Goal: Task Accomplishment & Management: Manage account settings

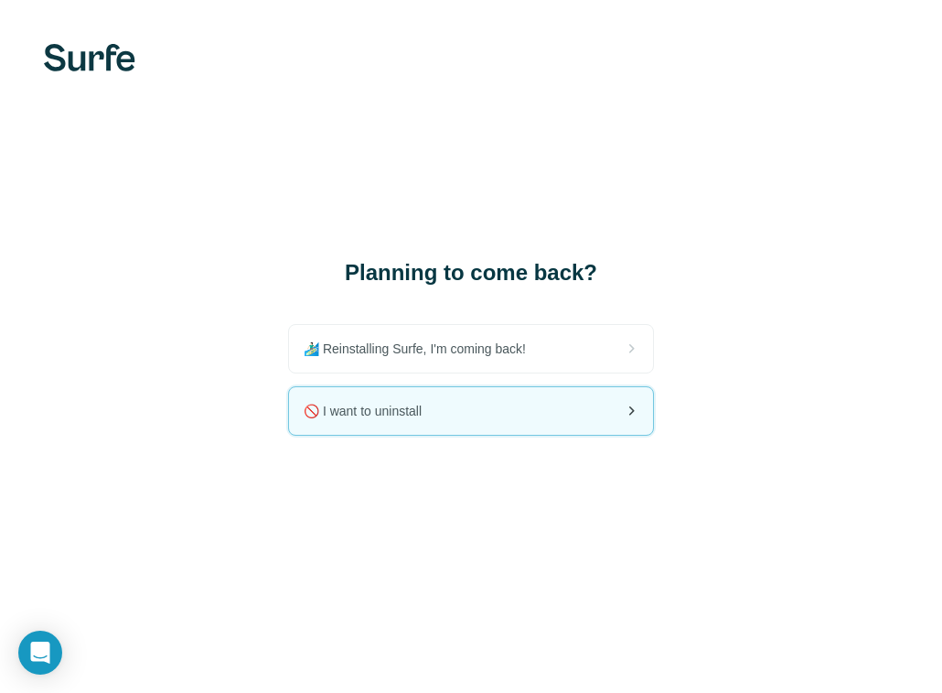
click at [574, 415] on div "🚫 I want to uninstall" at bounding box center [471, 411] width 364 height 48
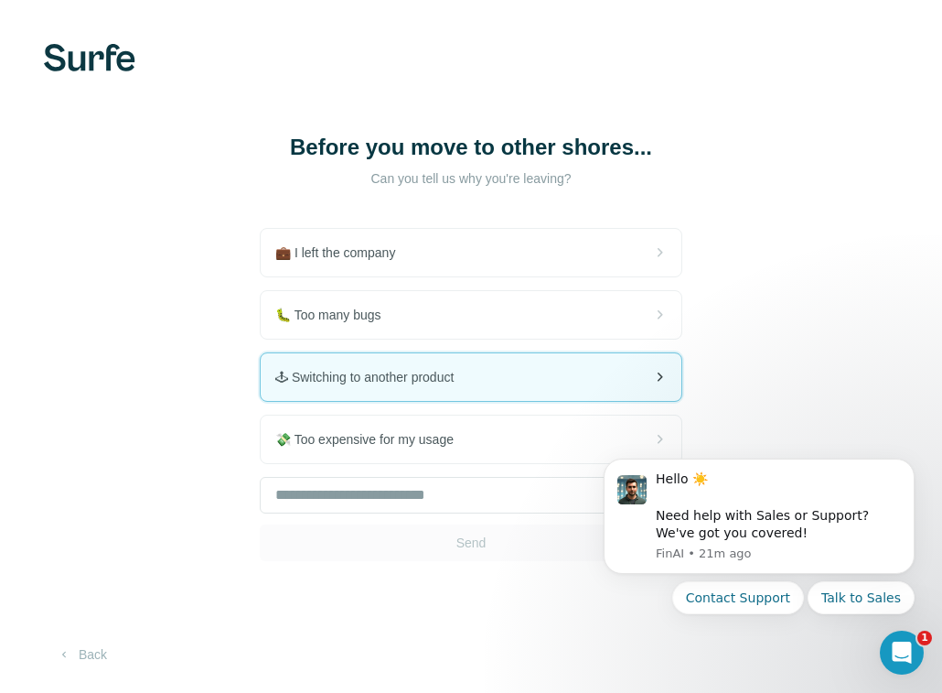
click at [591, 381] on div "🕹 Switching to another product" at bounding box center [471, 377] width 421 height 48
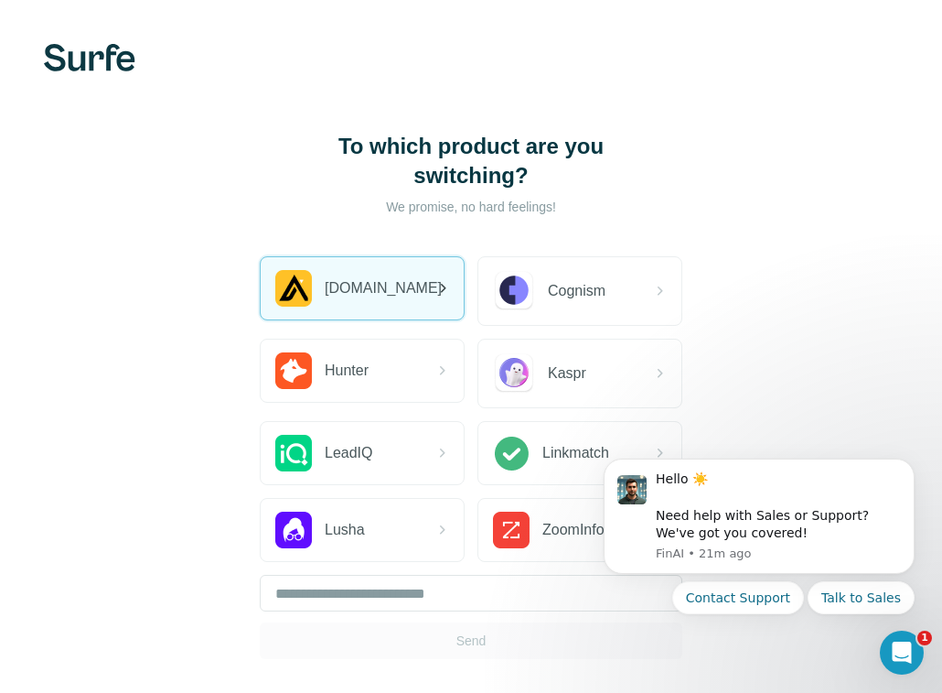
click at [424, 290] on div "[DOMAIN_NAME]" at bounding box center [362, 288] width 203 height 62
